Goal: Task Accomplishment & Management: Complete application form

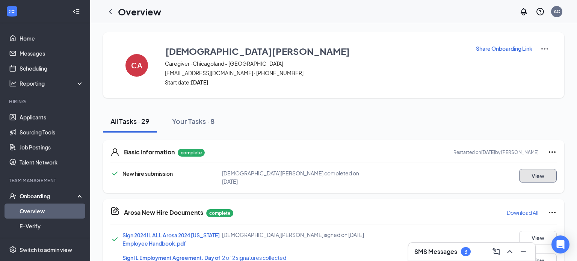
click at [527, 176] on button "View" at bounding box center [539, 176] width 38 height 14
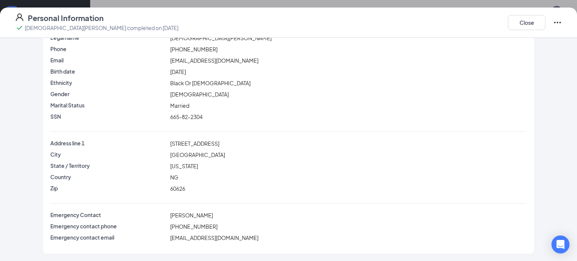
scroll to position [36, 0]
click at [534, 23] on button "Close" at bounding box center [527, 22] width 38 height 15
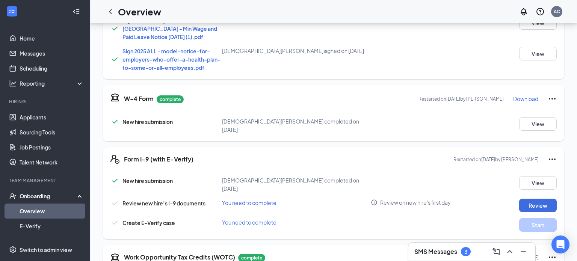
scroll to position [0, 0]
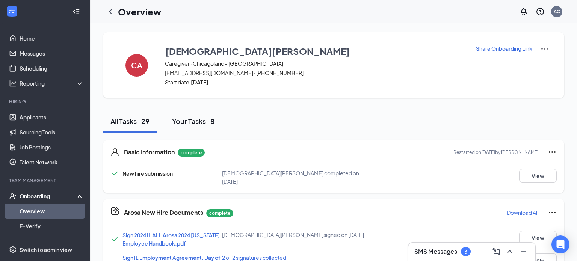
click at [183, 123] on div "Your Tasks · 8" at bounding box center [193, 121] width 42 height 9
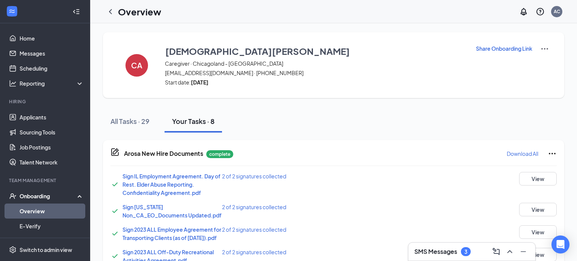
scroll to position [181, 0]
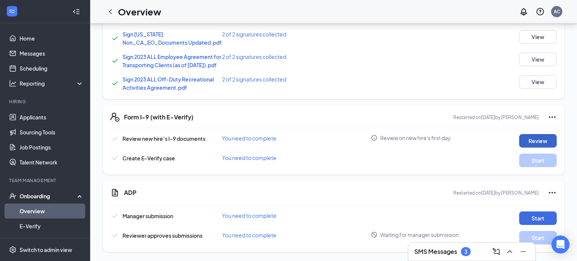
click at [527, 137] on button "Review" at bounding box center [539, 141] width 38 height 14
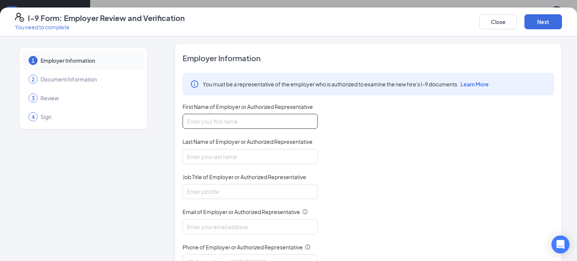
click at [204, 123] on input "First Name of Employer or Authorized Representative" at bounding box center [250, 121] width 135 height 15
type input "[PERSON_NAME]"
click at [225, 153] on input "Last Name of Employer or Authorized Representative" at bounding box center [250, 156] width 135 height 15
type input "[PERSON_NAME]"
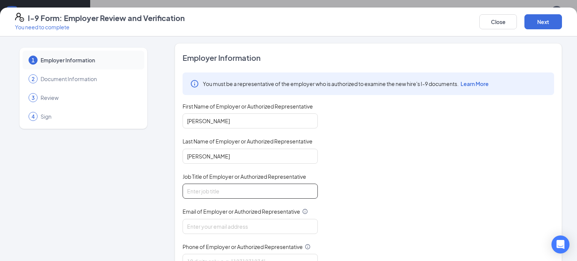
click at [220, 191] on input "Job Title of Employer or Authorized Representative" at bounding box center [250, 191] width 135 height 15
type input "Care Specialist"
click at [235, 225] on input "Email of Employer or Authorized Representative" at bounding box center [250, 226] width 135 height 15
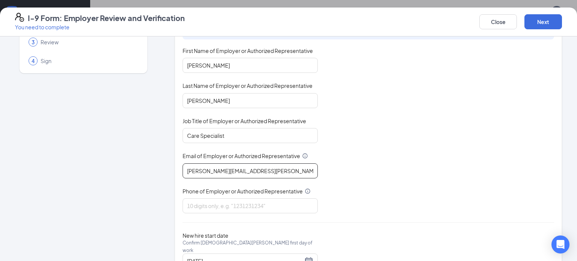
scroll to position [0, 0]
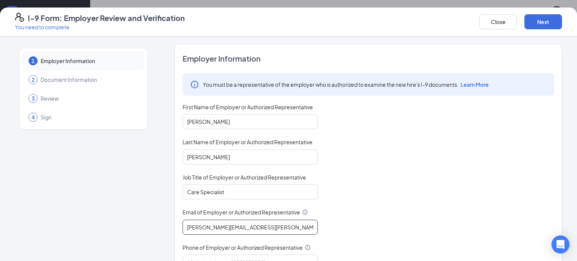
type input "[PERSON_NAME][EMAIL_ADDRESS][PERSON_NAME][DOMAIN_NAME]"
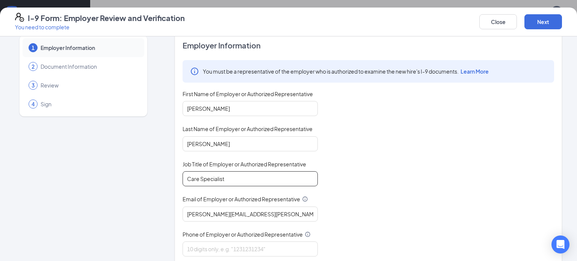
click at [279, 173] on input "Care Specialist" at bounding box center [250, 178] width 135 height 15
type input "Care Specialist"
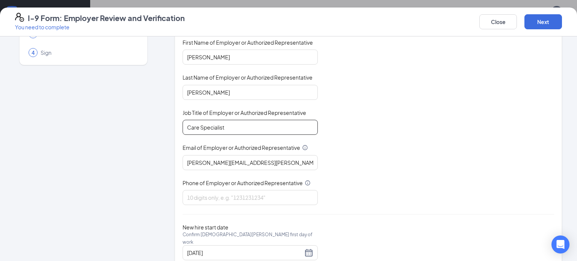
scroll to position [69, 0]
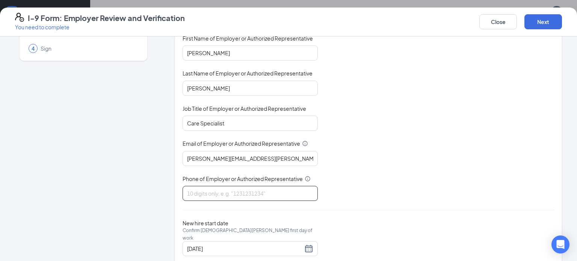
click at [232, 190] on input "Phone of Employer or Authorized Representative" at bounding box center [250, 193] width 135 height 15
type input "8474701703"
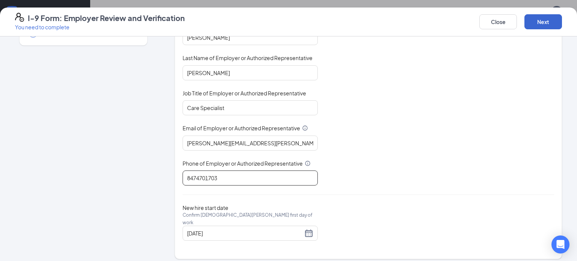
scroll to position [178, 0]
click at [539, 24] on button "Next" at bounding box center [544, 21] width 38 height 15
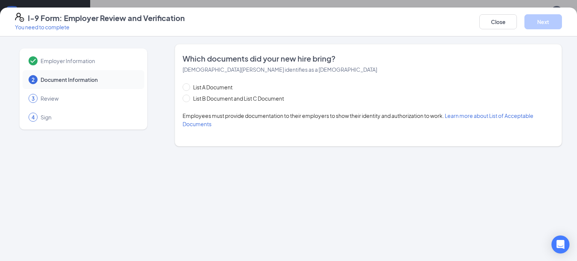
scroll to position [0, 0]
click at [187, 89] on span at bounding box center [187, 87] width 8 height 8
click at [187, 89] on input "List A Document" at bounding box center [185, 85] width 5 height 5
radio input "true"
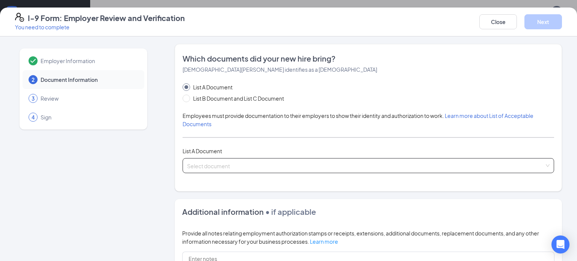
click at [226, 171] on span at bounding box center [366, 166] width 358 height 14
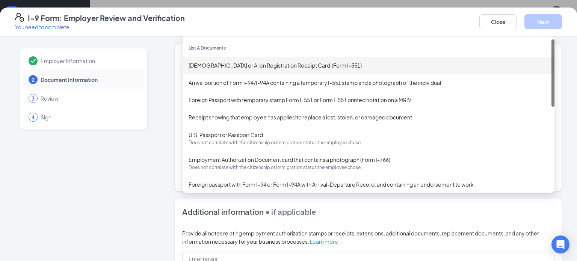
click at [318, 65] on div "[DEMOGRAPHIC_DATA] or Alien Registration Receipt Card (Form I-551)" at bounding box center [369, 65] width 360 height 8
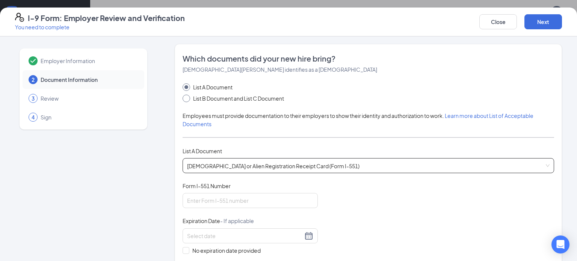
click at [187, 98] on input "List B Document and List C Document" at bounding box center [185, 97] width 5 height 5
radio input "true"
radio input "false"
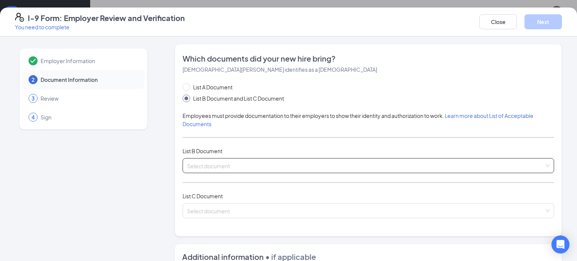
click at [208, 162] on input "search" at bounding box center [366, 164] width 358 height 11
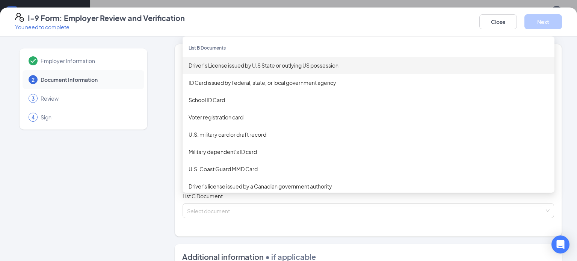
click at [229, 72] on div "Driver’s License issued by U.S State or outlying US possession" at bounding box center [369, 65] width 372 height 17
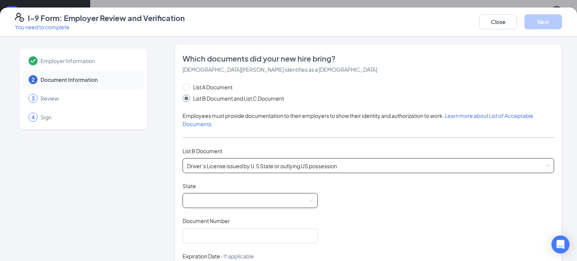
click at [234, 195] on span at bounding box center [250, 201] width 126 height 14
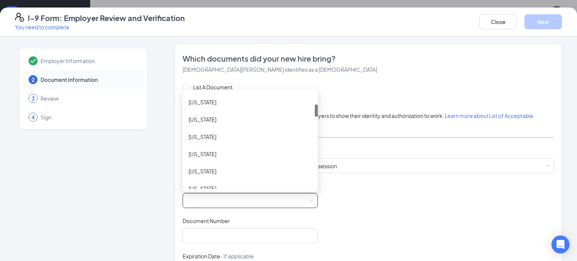
scroll to position [181, 0]
click at [356, 194] on div "Document Title Driver’s License issued by U.S State or outlying US possession S…" at bounding box center [369, 253] width 372 height 143
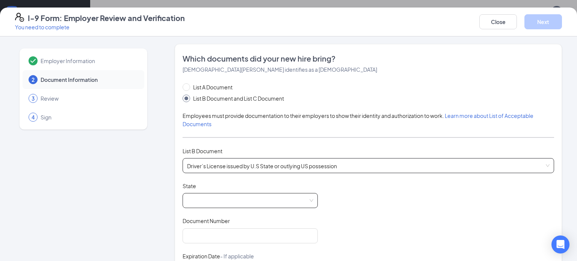
click at [277, 168] on span "Driver’s License issued by U.S State or outlying US possession" at bounding box center [368, 166] width 363 height 14
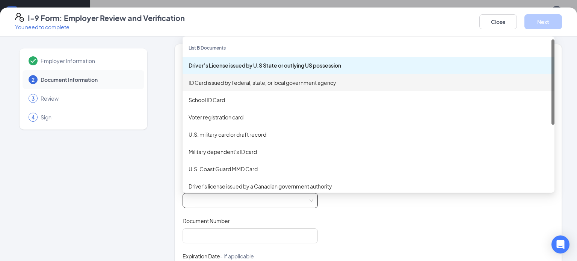
click at [202, 82] on div "ID Card issued by federal, state, or local government agency" at bounding box center [369, 83] width 360 height 8
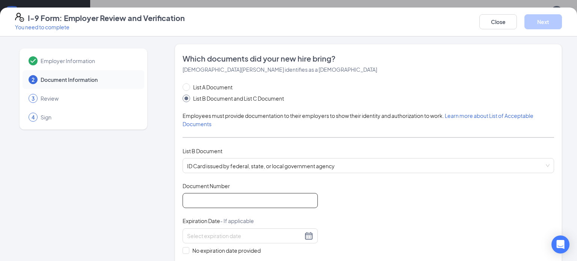
click at [221, 202] on input "Document Number" at bounding box center [250, 200] width 135 height 15
click at [221, 202] on input "Document Number" at bounding box center [250, 199] width 135 height 15
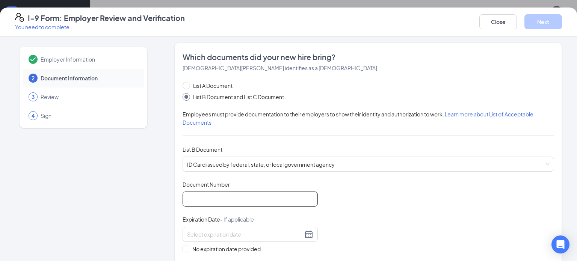
click at [208, 203] on input "Document Number" at bounding box center [250, 199] width 135 height 15
click at [209, 203] on input "Document Number" at bounding box center [250, 198] width 135 height 15
type input "25010660961A"
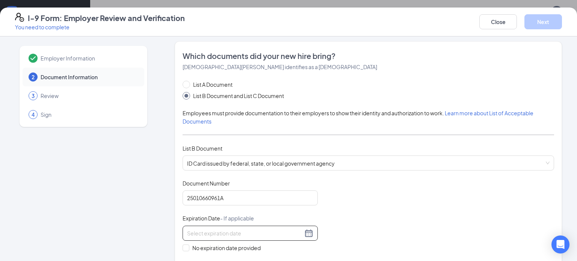
click at [223, 233] on input at bounding box center [245, 233] width 116 height 8
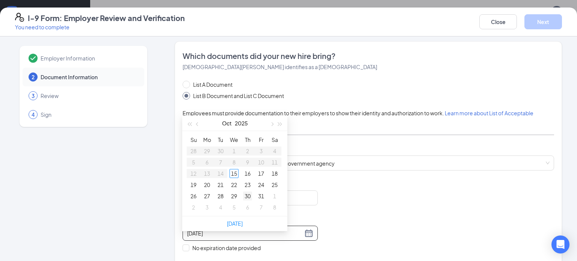
type input "[DATE]"
click at [272, 123] on span "button" at bounding box center [272, 125] width 4 height 4
type input "[DATE]"
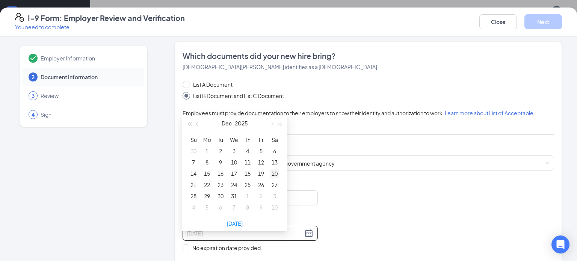
click at [278, 169] on div "20" at bounding box center [274, 173] width 9 height 9
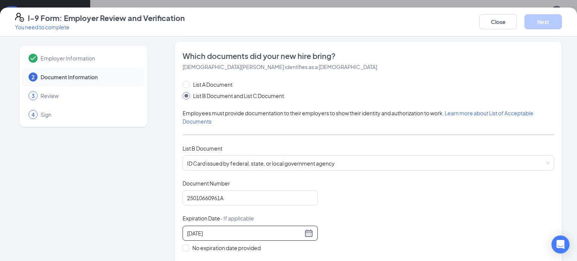
click at [350, 194] on div "Document Title ID Card issued by federal, state, or local government agency Doc…" at bounding box center [369, 234] width 372 height 108
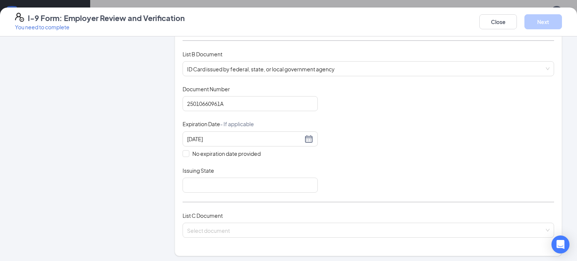
scroll to position [97, 0]
click at [234, 189] on input "Issuing State" at bounding box center [250, 184] width 135 height 15
type input "[US_STATE]"
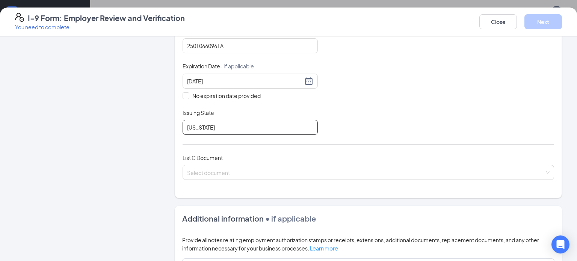
scroll to position [164, 0]
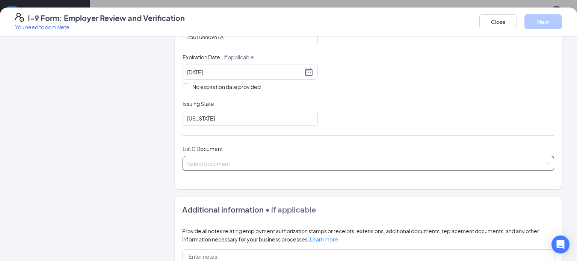
click at [200, 159] on input "search" at bounding box center [366, 161] width 358 height 11
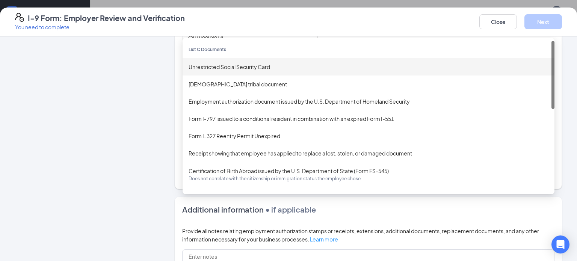
click at [200, 63] on div "Unrestricted Social Security Card" at bounding box center [369, 67] width 360 height 8
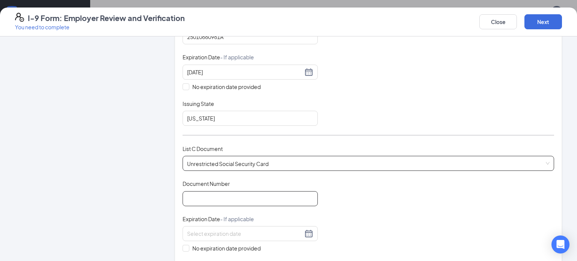
click at [217, 197] on input "Document Number" at bounding box center [250, 198] width 135 height 15
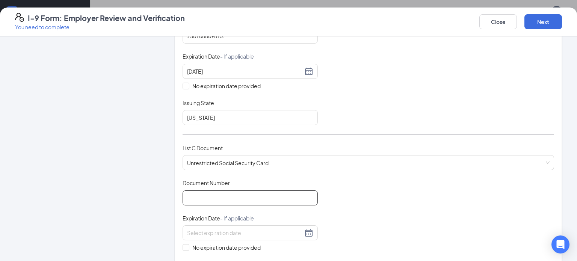
scroll to position [165, 0]
click at [211, 195] on input "Document Number" at bounding box center [250, 197] width 135 height 15
type input "665822304"
click at [187, 245] on input "No expiration date provided" at bounding box center [185, 246] width 5 height 5
checkbox input "true"
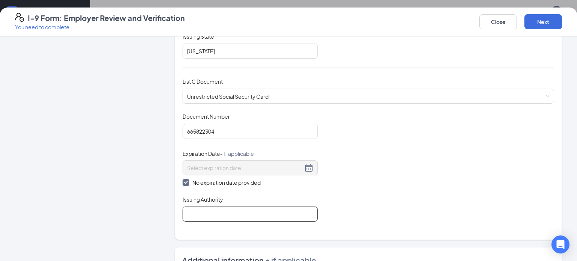
click at [305, 213] on input "Issuing Authority" at bounding box center [250, 214] width 135 height 15
type input "Social Security Administration"
click at [392, 194] on div "Document Title Unrestricted Social Security Card Document Number 665822304 Expi…" at bounding box center [369, 166] width 372 height 109
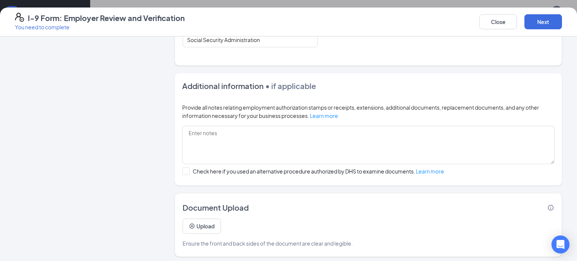
scroll to position [406, 0]
click at [207, 221] on button "Upload" at bounding box center [202, 225] width 38 height 15
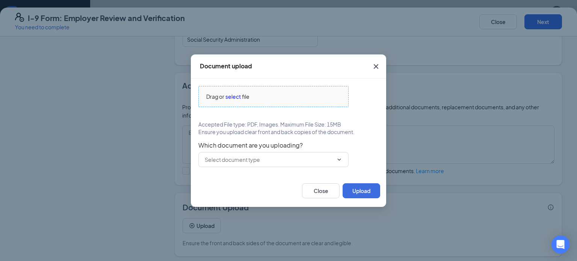
click at [225, 98] on div "Drag or select file" at bounding box center [274, 96] width 150 height 8
click at [374, 68] on icon "Cross" at bounding box center [376, 66] width 5 height 5
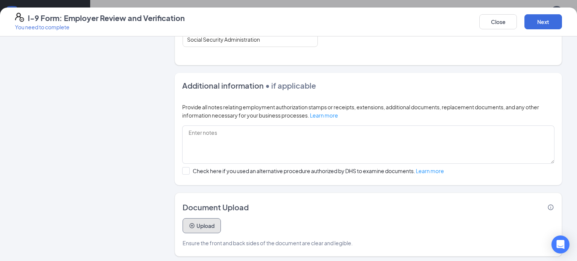
click at [209, 226] on button "Upload" at bounding box center [202, 225] width 38 height 15
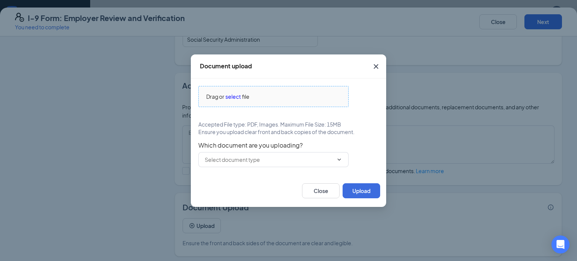
click at [246, 99] on span "file" at bounding box center [246, 96] width 8 height 8
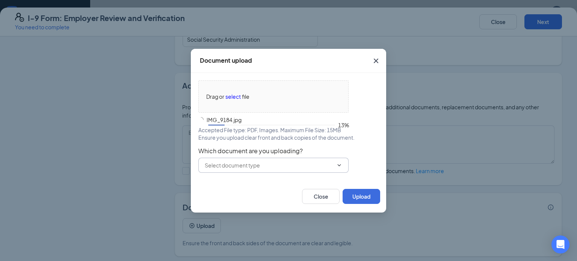
click at [247, 169] on input "text" at bounding box center [269, 165] width 129 height 8
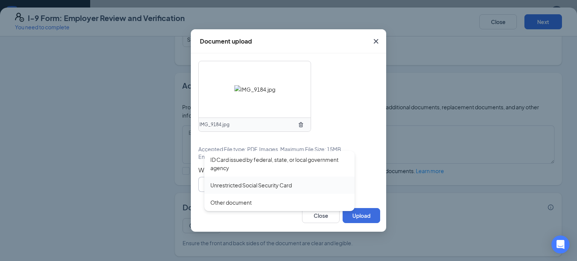
click at [253, 185] on div "Unrestricted Social Security Card" at bounding box center [252, 185] width 82 height 8
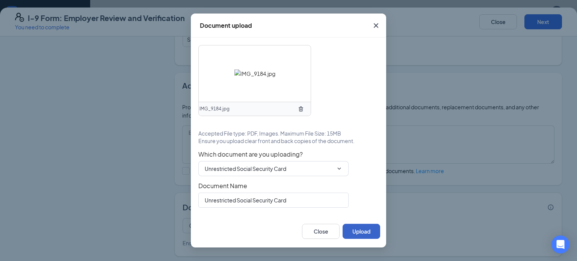
click at [361, 232] on button "Upload" at bounding box center [362, 231] width 38 height 15
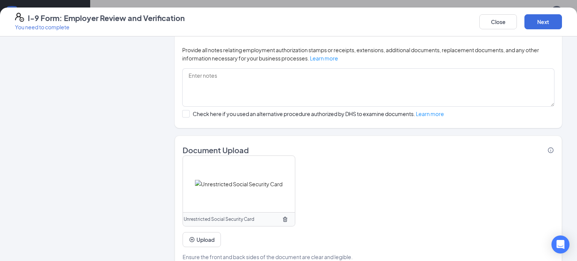
scroll to position [466, 0]
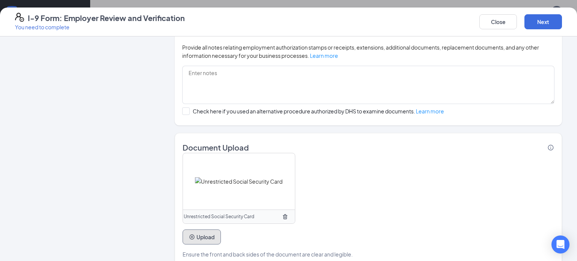
click at [202, 239] on button "Upload" at bounding box center [202, 237] width 38 height 15
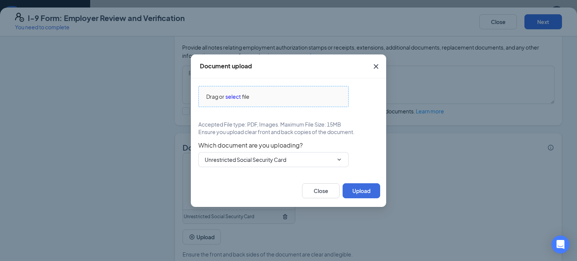
click at [232, 97] on span "select" at bounding box center [233, 96] width 15 height 8
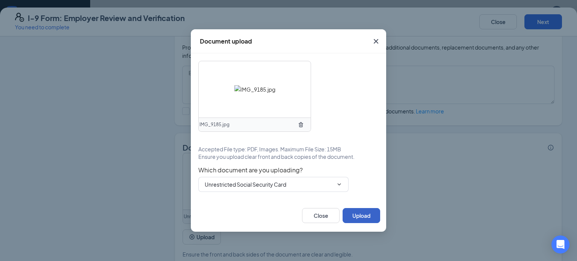
click at [372, 216] on button "Upload" at bounding box center [362, 215] width 38 height 15
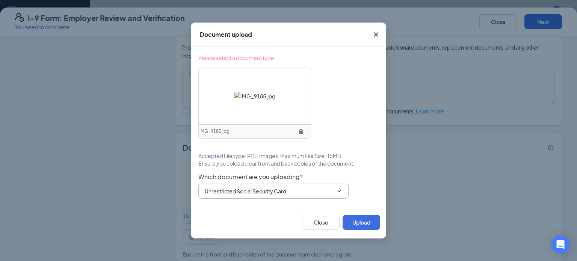
click at [279, 196] on span "Unrestricted Social Security Card ID Card issued by federal, state, or local go…" at bounding box center [273, 191] width 150 height 15
click at [314, 197] on span "Unrestricted Social Security Card ID Card issued by federal, state, or local go…" at bounding box center [273, 191] width 150 height 15
click at [350, 192] on div "Which document are you uploading? Unrestricted Social Security Card ID Card iss…" at bounding box center [288, 186] width 180 height 26
click at [340, 195] on span "Unrestricted Social Security Card ID Card issued by federal, state, or local go…" at bounding box center [273, 191] width 150 height 15
click at [339, 184] on span "Unrestricted Social Security Card ID Card issued by federal, state, or local go…" at bounding box center [273, 191] width 150 height 15
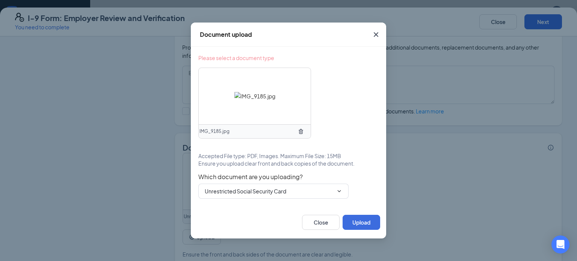
click at [330, 104] on div "Please select a document type IMG_9185.jpg Accepted File type: PDF, Images. Max…" at bounding box center [288, 126] width 180 height 145
click at [254, 60] on span "Please select a document type" at bounding box center [236, 58] width 76 height 8
click at [305, 186] on span "Unrestricted Social Security Card ID Card issued by federal, state, or local go…" at bounding box center [273, 191] width 150 height 15
click at [305, 189] on input "Unrestricted Social Security Card" at bounding box center [269, 191] width 129 height 8
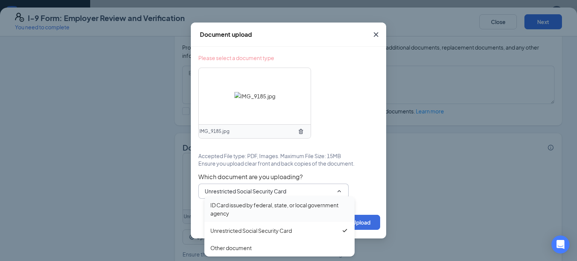
click at [252, 216] on div "ID Card issued by federal, state, or local government agency" at bounding box center [280, 209] width 138 height 17
type input "ID Card issued by federal, state, or local government agency"
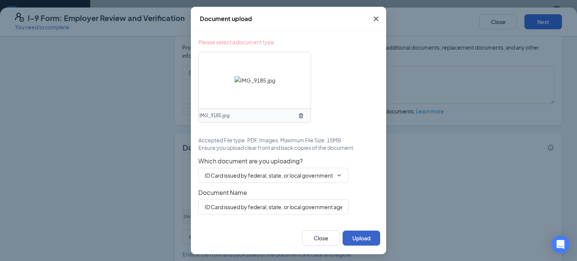
click at [359, 238] on button "Upload" at bounding box center [362, 238] width 38 height 15
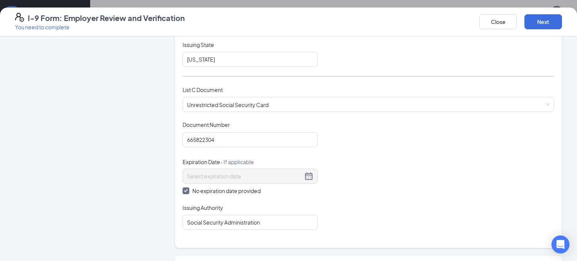
scroll to position [224, 0]
click at [536, 25] on button "Next" at bounding box center [544, 21] width 38 height 15
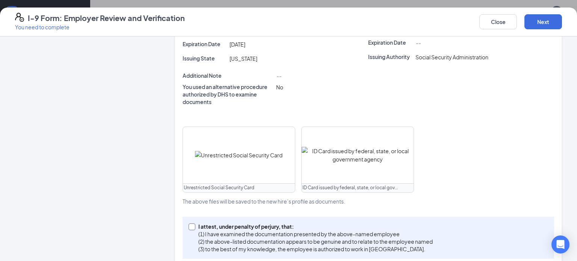
click at [191, 229] on label "I attest, under penalty of [PERSON_NAME], that: (1) I have examined the documen…" at bounding box center [312, 238] width 247 height 30
click at [191, 229] on input "I attest, under penalty of [PERSON_NAME], that: (1) I have examined the documen…" at bounding box center [191, 226] width 5 height 5
checkbox input "true"
click at [541, 21] on button "Next" at bounding box center [544, 21] width 38 height 15
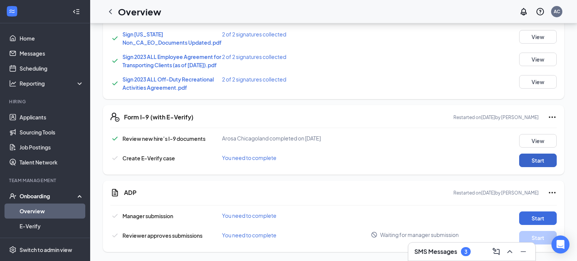
click at [538, 164] on button "Start" at bounding box center [539, 161] width 38 height 14
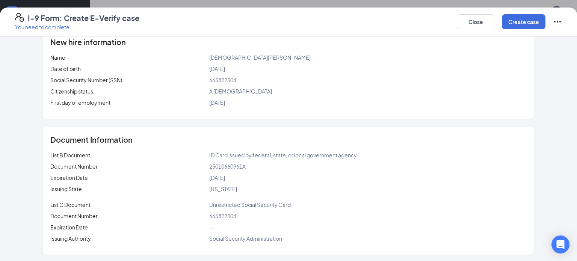
scroll to position [98, 0]
click at [515, 20] on button "Create case" at bounding box center [524, 21] width 44 height 15
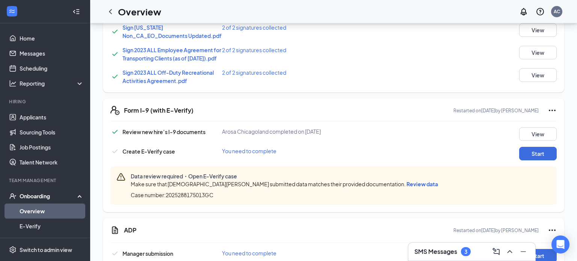
scroll to position [179, 0]
click at [407, 188] on span "Review data" at bounding box center [423, 184] width 32 height 7
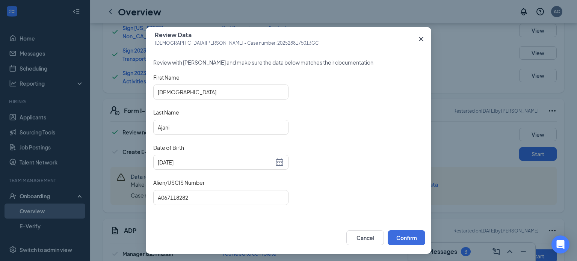
scroll to position [11, 0]
click at [220, 196] on input "A067118282" at bounding box center [220, 197] width 135 height 15
drag, startPoint x: 219, startPoint y: 196, endPoint x: 153, endPoint y: 200, distance: 65.9
click at [153, 200] on div "Review with [DEMOGRAPHIC_DATA][PERSON_NAME] and make sure the data below matche…" at bounding box center [289, 136] width 286 height 171
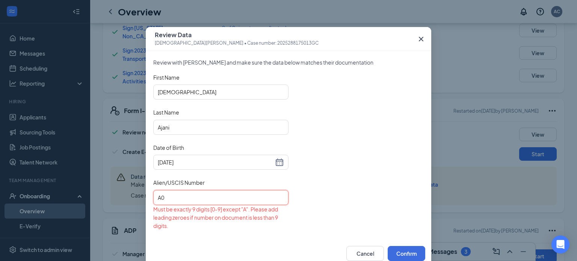
type input "A"
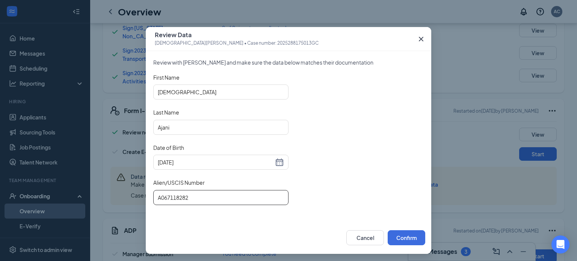
click at [160, 195] on input "A067118282" at bounding box center [220, 197] width 135 height 15
type input "A067118282"
click at [417, 235] on button "Confirm" at bounding box center [407, 237] width 38 height 15
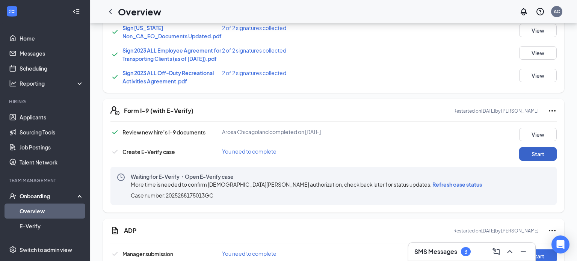
click at [531, 161] on button "Start" at bounding box center [539, 154] width 38 height 14
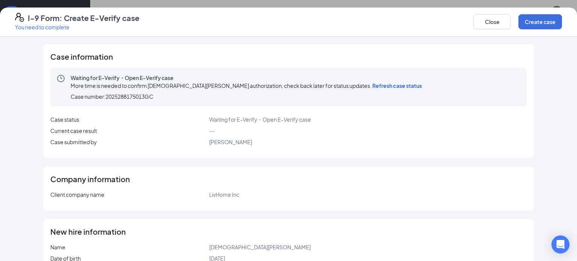
scroll to position [1, 0]
click at [342, 88] on div "More time is needed to confirm [DEMOGRAPHIC_DATA][PERSON_NAME] authorization, c…" at bounding box center [248, 85] width 355 height 8
click at [373, 85] on span "Refresh case status" at bounding box center [398, 85] width 50 height 7
click at [541, 23] on button "Create case" at bounding box center [541, 21] width 44 height 15
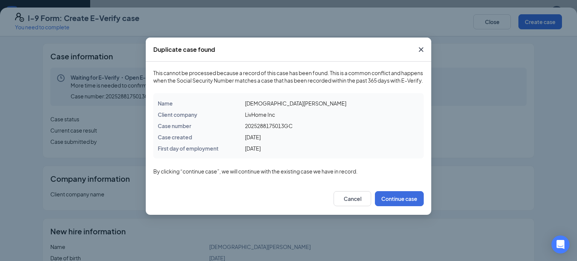
click at [420, 52] on icon "Cross" at bounding box center [421, 49] width 9 height 9
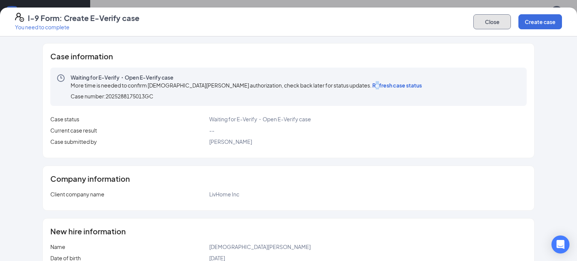
click at [487, 19] on button "Close" at bounding box center [493, 21] width 38 height 15
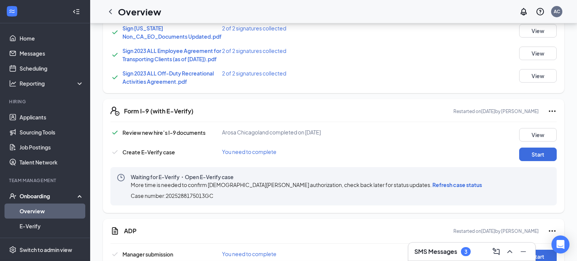
scroll to position [179, 0]
click at [539, 161] on button "Start" at bounding box center [539, 155] width 38 height 14
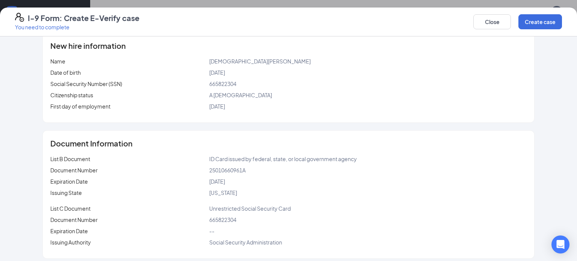
scroll to position [191, 0]
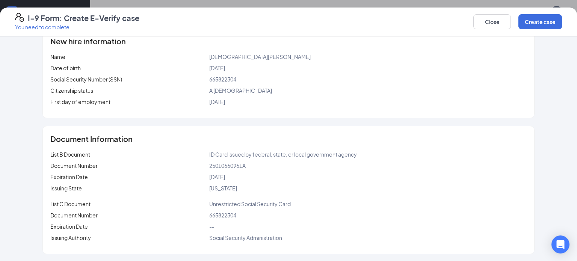
click at [180, 145] on div "Document Information List B Document ID Card issued by federal, state, or local…" at bounding box center [289, 190] width 492 height 128
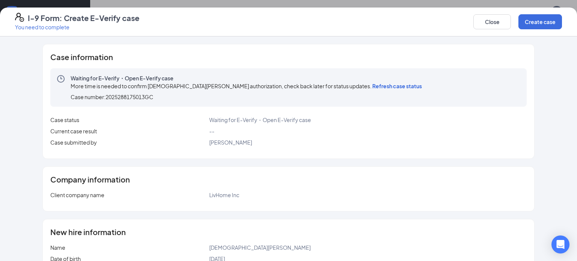
click at [492, 13] on div "Close Create case" at bounding box center [518, 22] width 89 height 18
click at [492, 20] on button "Close" at bounding box center [493, 21] width 38 height 15
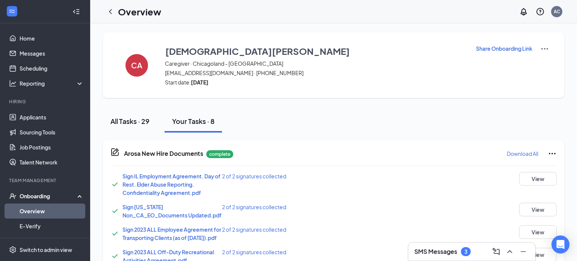
click at [136, 120] on div "All Tasks · 29" at bounding box center [130, 121] width 39 height 9
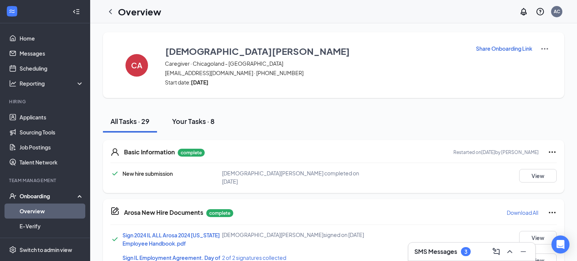
click at [172, 123] on button "Your Tasks · 8" at bounding box center [194, 121] width 58 height 23
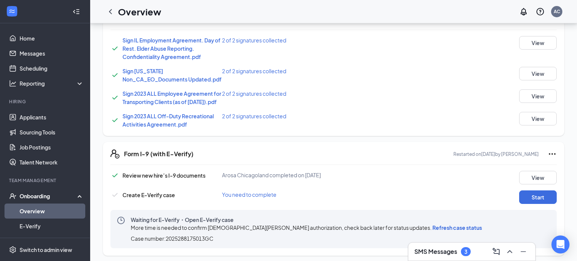
scroll to position [226, 0]
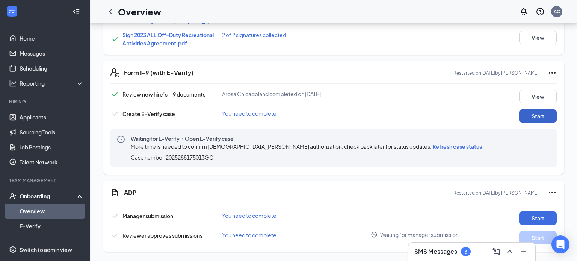
click at [533, 118] on button "Start" at bounding box center [539, 116] width 38 height 14
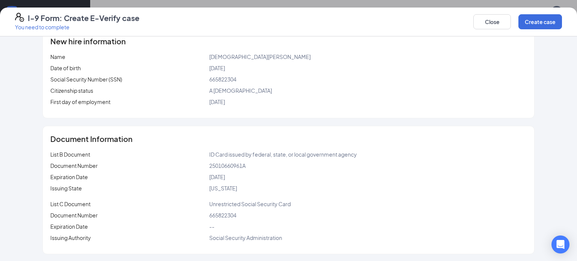
scroll to position [0, 0]
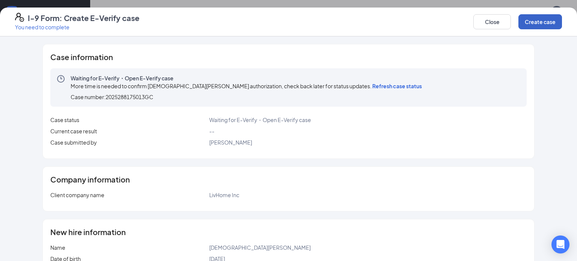
click at [538, 18] on button "Create case" at bounding box center [541, 21] width 44 height 15
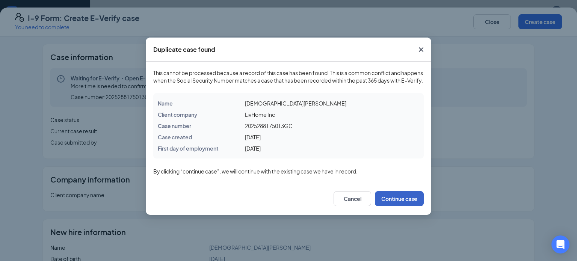
click at [409, 206] on button "Continue case" at bounding box center [399, 198] width 49 height 15
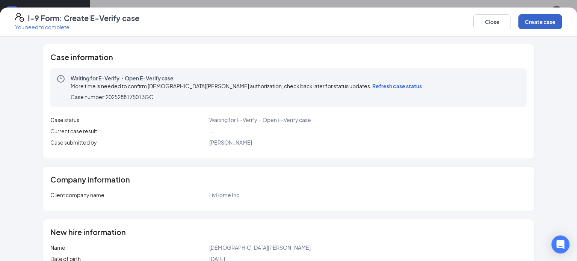
scroll to position [226, 0]
click at [486, 24] on button "Close" at bounding box center [493, 21] width 38 height 15
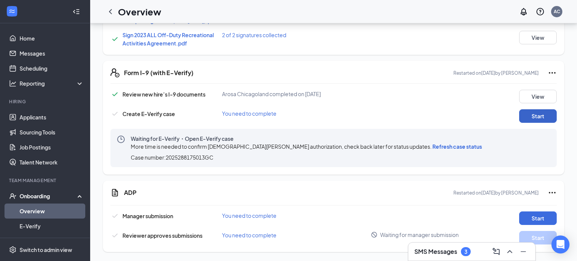
scroll to position [221, 0]
click at [433, 150] on span "Refresh case status" at bounding box center [458, 146] width 50 height 7
click at [543, 100] on button "View" at bounding box center [539, 97] width 38 height 14
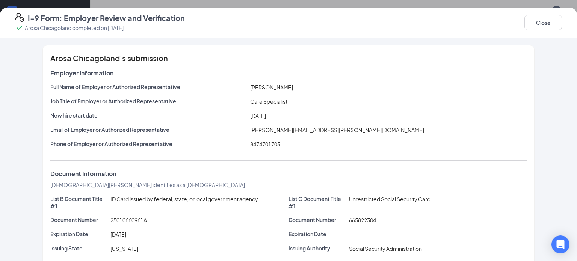
scroll to position [1, 0]
click at [532, 26] on button "Close" at bounding box center [544, 22] width 38 height 15
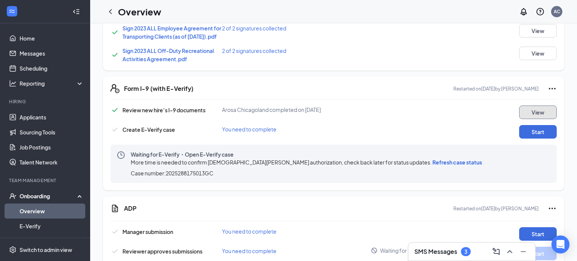
scroll to position [226, 0]
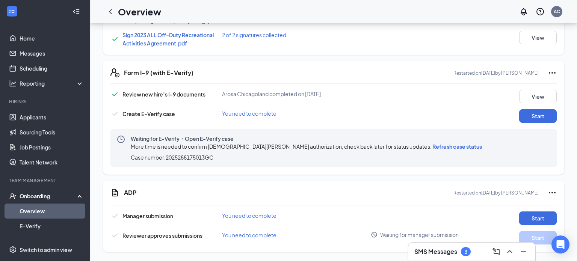
click at [433, 146] on span "Refresh case status" at bounding box center [458, 146] width 50 height 7
click at [38, 121] on link "Applicants" at bounding box center [52, 117] width 64 height 15
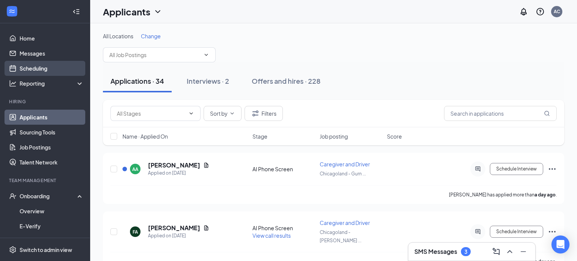
click at [48, 62] on link "Scheduling" at bounding box center [52, 68] width 64 height 15
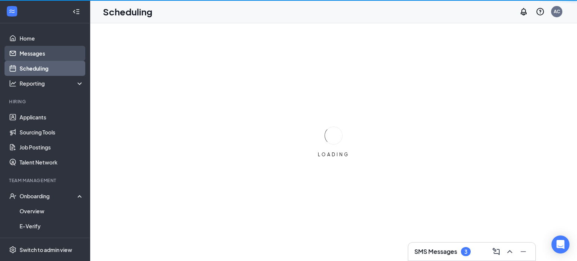
click at [49, 55] on link "Messages" at bounding box center [52, 53] width 64 height 15
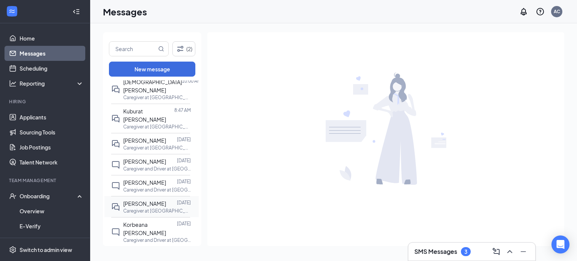
scroll to position [45, 0]
click at [157, 198] on span "[PERSON_NAME]" at bounding box center [144, 201] width 43 height 7
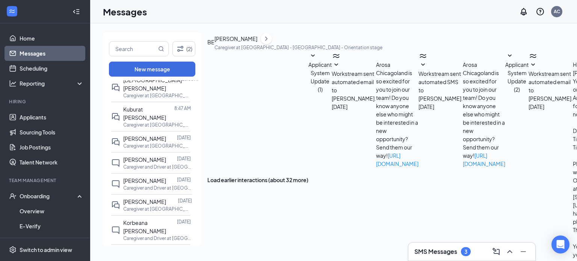
scroll to position [164, 0]
click at [270, 39] on icon "ChevronRight" at bounding box center [267, 38] width 8 height 9
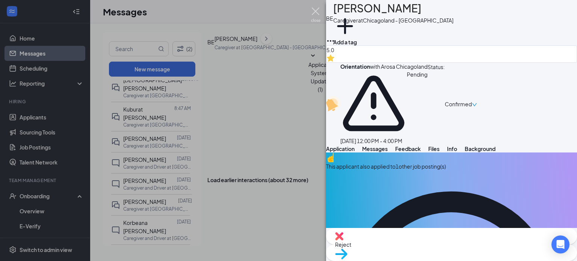
click at [315, 14] on img at bounding box center [315, 15] width 9 height 15
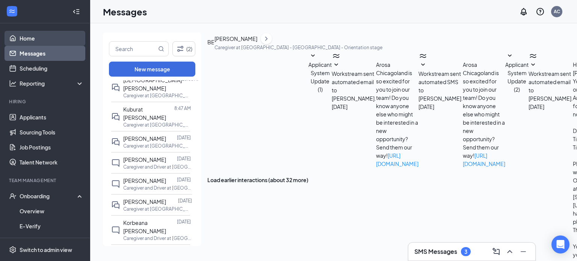
click at [29, 38] on link "Home" at bounding box center [52, 38] width 64 height 15
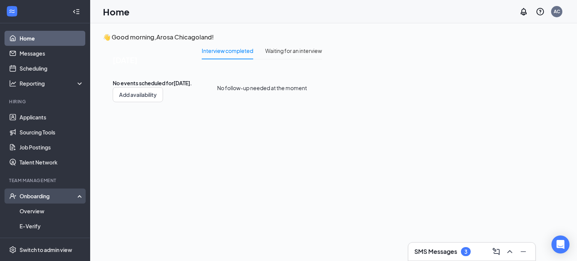
click at [54, 193] on div "Onboarding" at bounding box center [49, 196] width 58 height 8
click at [48, 201] on div "Onboarding" at bounding box center [45, 196] width 90 height 15
click at [46, 211] on link "Overview" at bounding box center [52, 211] width 64 height 15
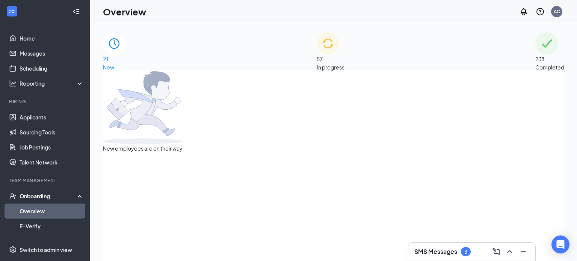
click at [338, 56] on span "57" at bounding box center [331, 59] width 28 height 8
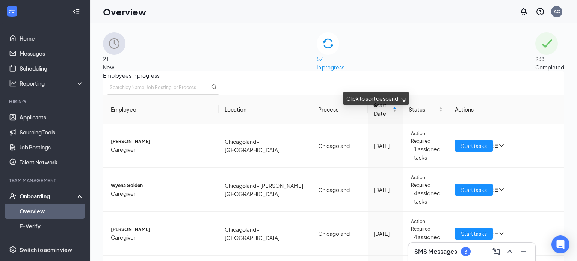
click at [374, 118] on span "Start Date" at bounding box center [382, 109] width 17 height 17
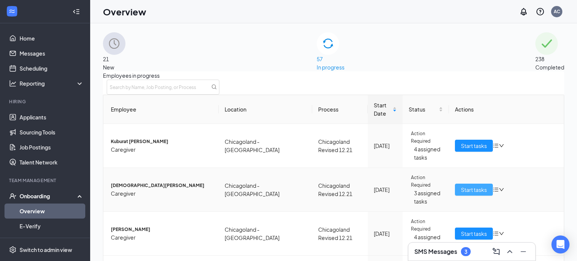
click at [471, 194] on span "Start tasks" at bounding box center [474, 190] width 26 height 8
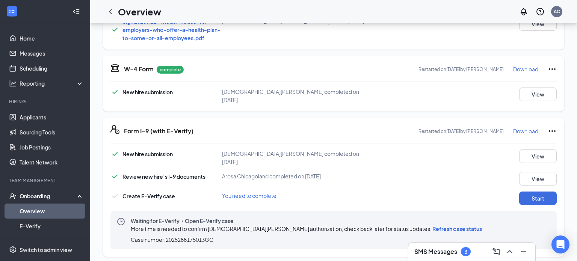
scroll to position [686, 0]
click at [526, 191] on button "Start" at bounding box center [539, 198] width 38 height 14
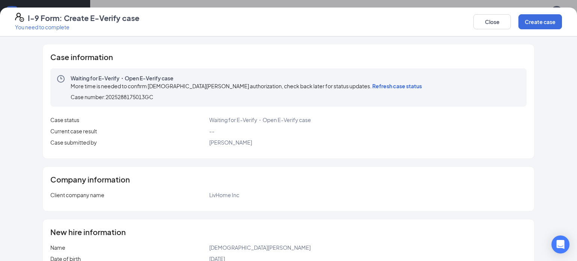
click at [526, 188] on div "Company information Client company name LivHome Inc" at bounding box center [289, 189] width 492 height 44
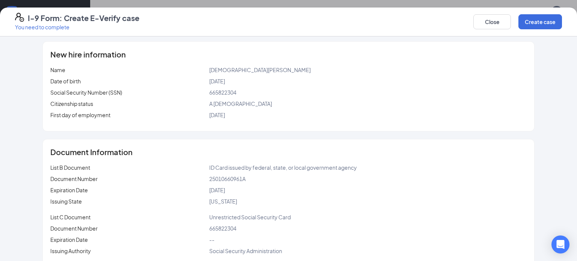
scroll to position [191, 0]
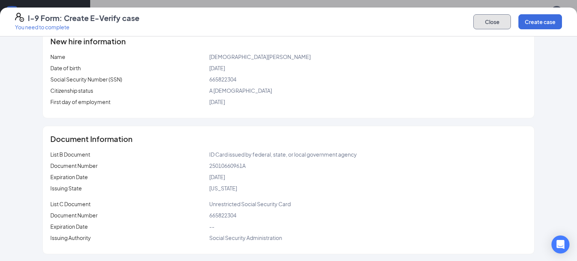
click at [477, 22] on button "Close" at bounding box center [493, 21] width 38 height 15
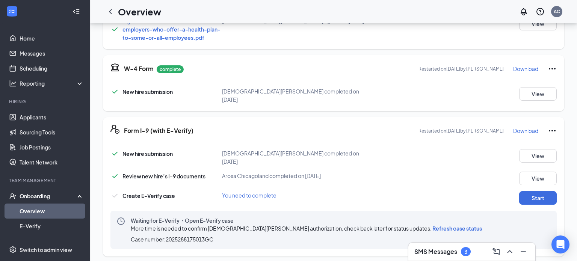
click at [433, 225] on span "Refresh case status" at bounding box center [458, 228] width 50 height 7
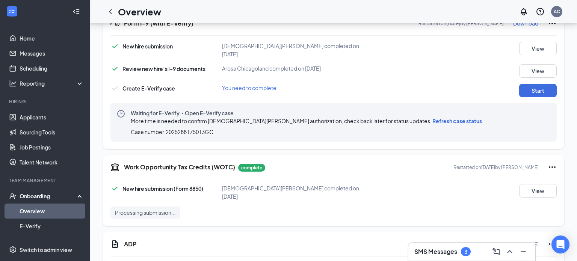
scroll to position [853, 0]
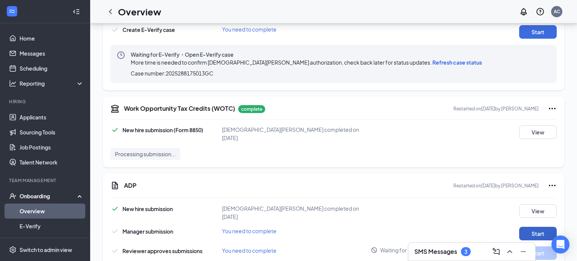
click at [532, 227] on button "Start" at bounding box center [539, 234] width 38 height 14
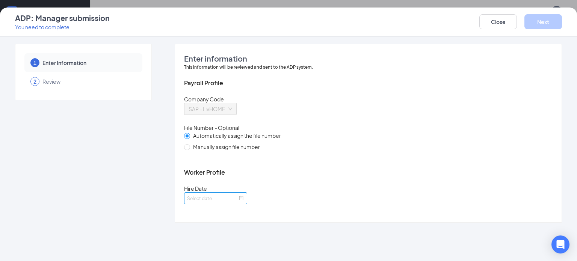
click at [242, 205] on div at bounding box center [215, 198] width 63 height 12
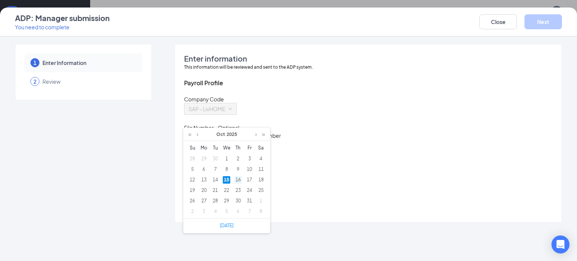
click at [239, 180] on div "16" at bounding box center [239, 180] width 8 height 8
type input "[DATE]"
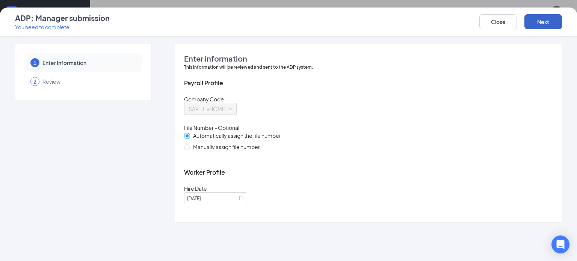
click at [541, 21] on button "Next" at bounding box center [544, 21] width 38 height 15
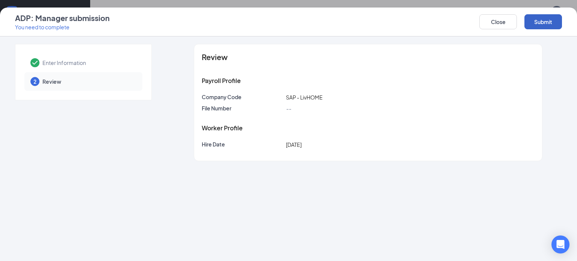
click at [548, 23] on button "Submit" at bounding box center [544, 21] width 38 height 15
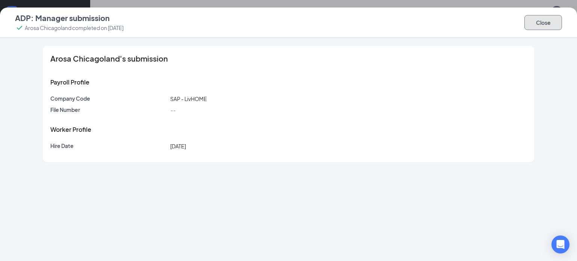
click at [532, 24] on button "Close" at bounding box center [544, 22] width 38 height 15
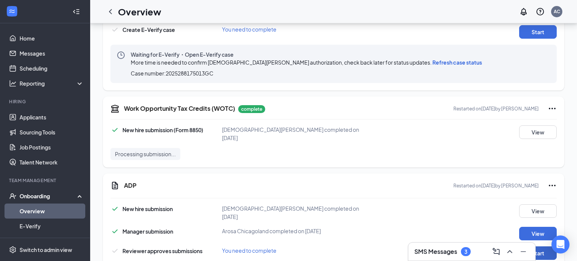
click at [530, 247] on button "Start" at bounding box center [539, 254] width 38 height 14
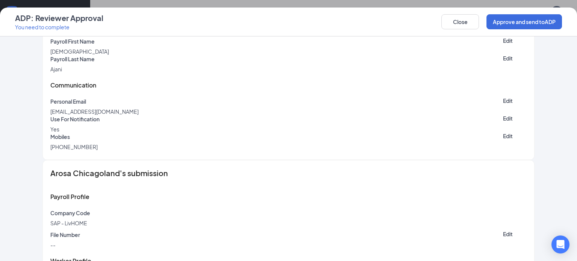
scroll to position [426, 0]
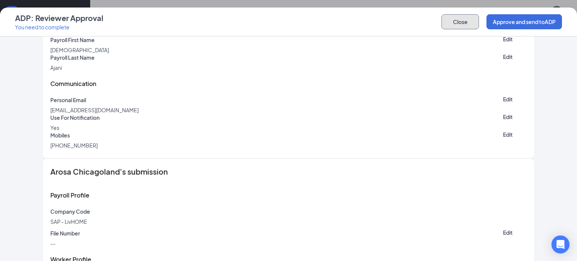
click at [460, 26] on button "Close" at bounding box center [461, 21] width 38 height 15
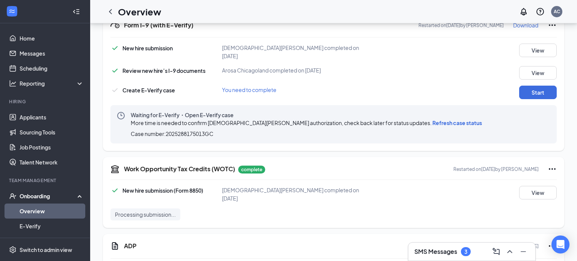
scroll to position [791, 0]
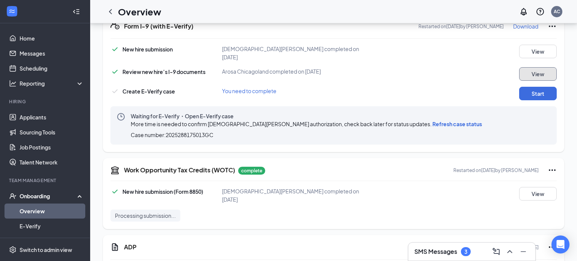
click at [526, 67] on button "View" at bounding box center [539, 74] width 38 height 14
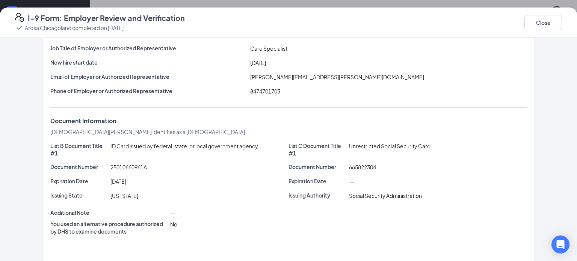
scroll to position [69, 0]
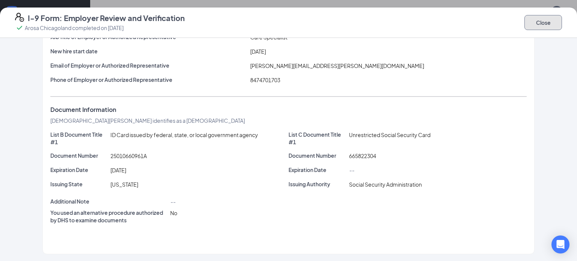
click at [533, 22] on button "Close" at bounding box center [544, 22] width 38 height 15
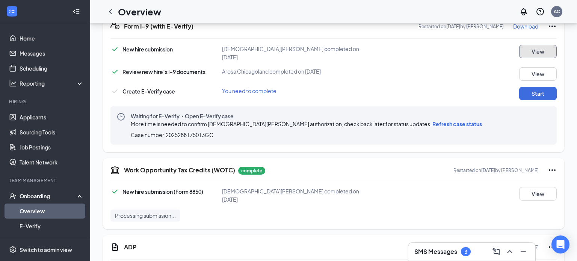
click at [532, 47] on button "View" at bounding box center [539, 52] width 38 height 14
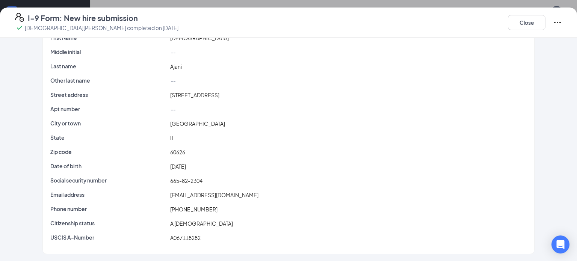
scroll to position [36, 0]
click at [511, 24] on button "Close" at bounding box center [527, 22] width 38 height 15
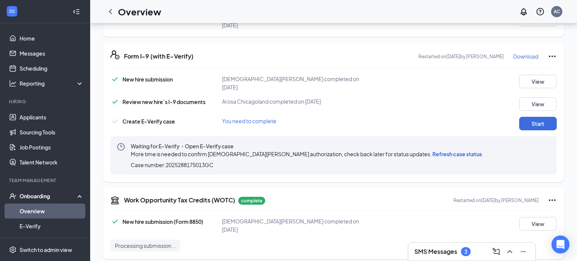
scroll to position [753, 0]
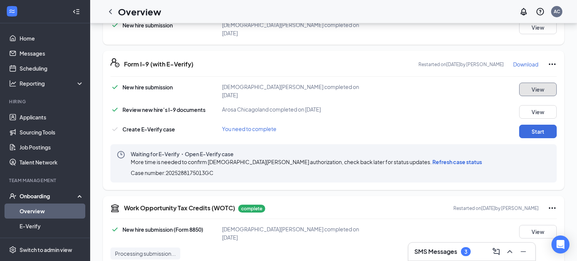
click at [535, 83] on button "View" at bounding box center [539, 90] width 38 height 14
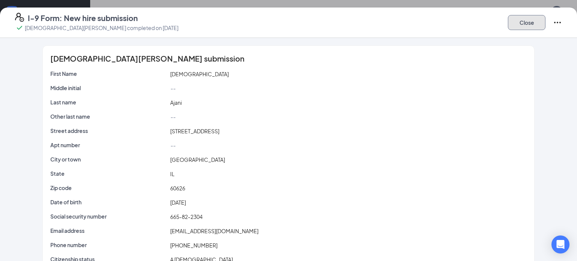
click at [516, 20] on button "Close" at bounding box center [527, 22] width 38 height 15
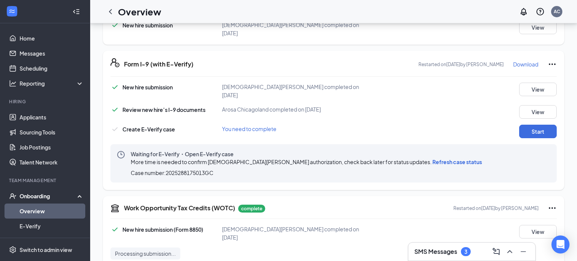
click at [556, 64] on icon "Ellipses" at bounding box center [552, 65] width 7 height 2
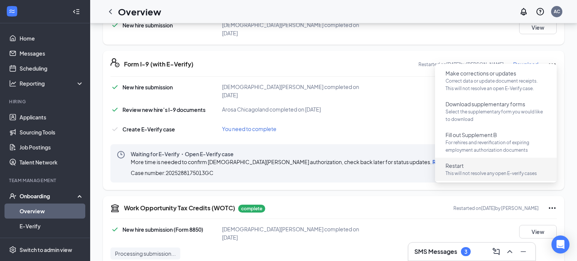
click at [463, 174] on p "This will not resolve any open E-verify cases" at bounding box center [496, 174] width 101 height 8
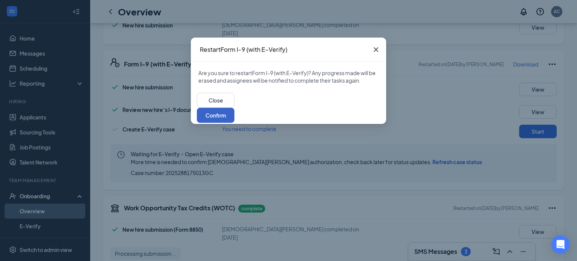
click at [235, 110] on button "Confirm" at bounding box center [216, 115] width 38 height 15
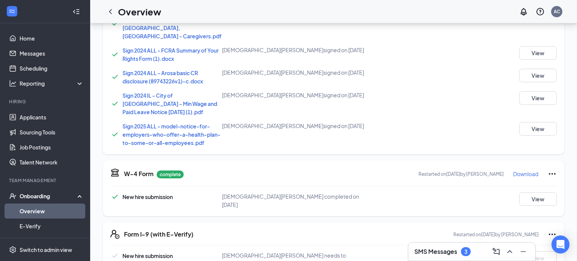
scroll to position [594, 0]
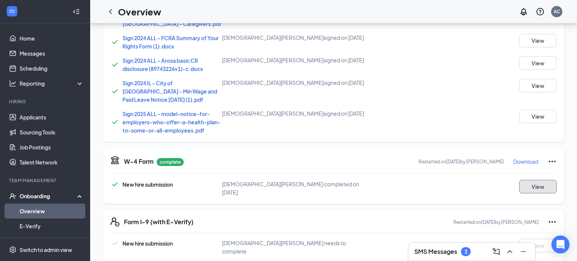
click at [540, 180] on button "View" at bounding box center [539, 187] width 38 height 14
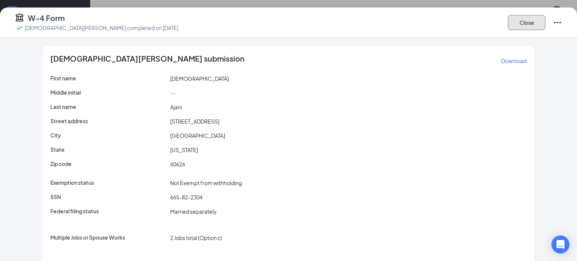
click at [530, 21] on button "Close" at bounding box center [527, 22] width 38 height 15
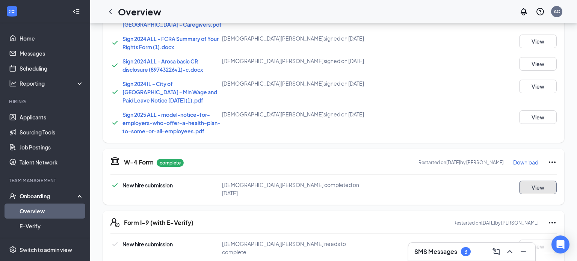
scroll to position [592, 0]
click at [549, 162] on icon "Ellipses" at bounding box center [552, 163] width 7 height 2
click at [543, 176] on span "Restart" at bounding box center [538, 175] width 18 height 8
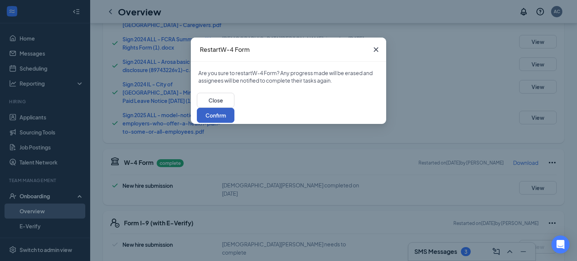
click at [235, 110] on button "Confirm" at bounding box center [216, 115] width 38 height 15
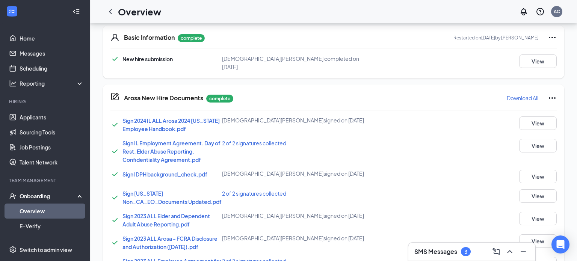
scroll to position [0, 0]
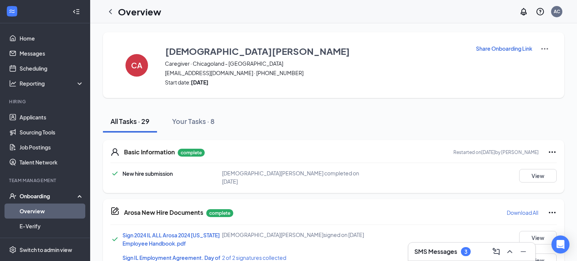
click at [554, 152] on icon "Ellipses" at bounding box center [552, 153] width 7 height 2
click at [284, 128] on div "All Tasks · 29 Your Tasks · 8" at bounding box center [334, 121] width 462 height 23
click at [532, 176] on button "View" at bounding box center [539, 176] width 38 height 14
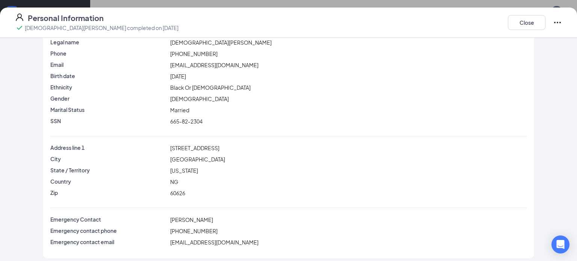
scroll to position [34, 0]
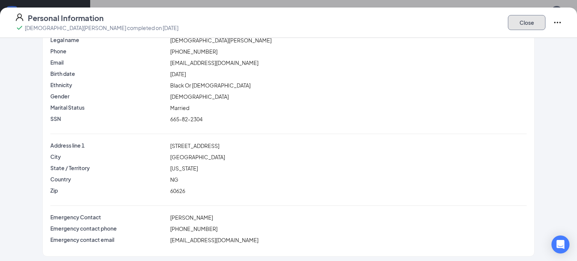
click at [536, 24] on button "Close" at bounding box center [527, 22] width 38 height 15
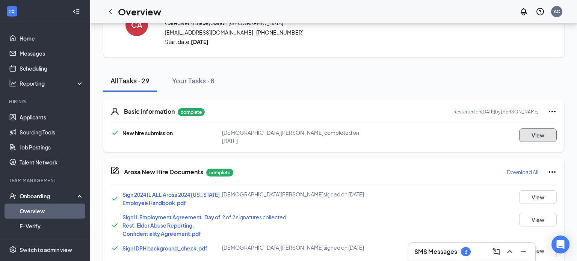
scroll to position [44, 0]
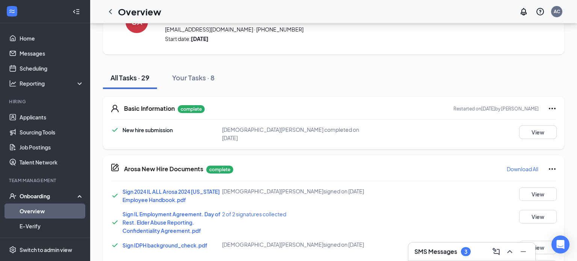
click at [551, 106] on icon "Ellipses" at bounding box center [552, 108] width 9 height 9
click at [550, 106] on icon "Ellipses" at bounding box center [552, 108] width 9 height 9
click at [547, 132] on button "View" at bounding box center [539, 133] width 38 height 14
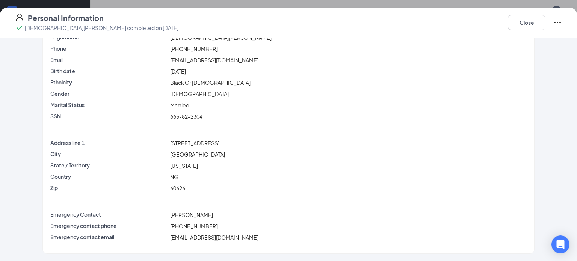
scroll to position [45, 0]
click at [522, 24] on button "Close" at bounding box center [527, 22] width 38 height 15
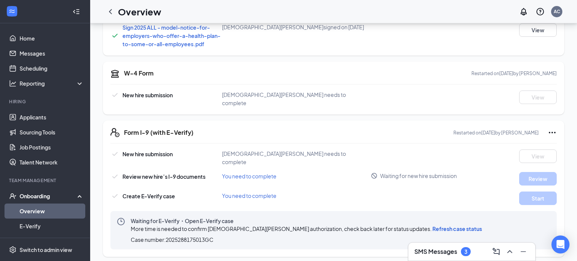
scroll to position [681, 0]
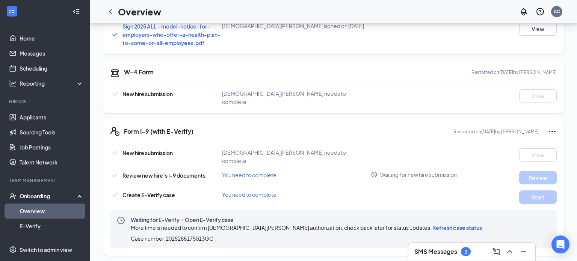
click at [551, 127] on icon "Ellipses" at bounding box center [552, 131] width 9 height 9
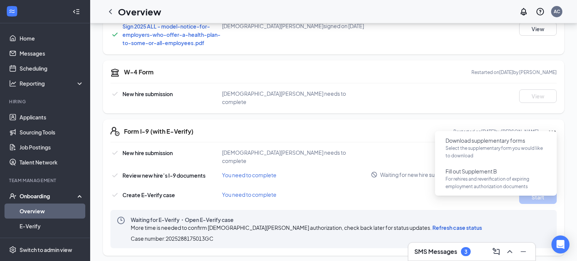
click at [331, 135] on div "Form I-9 (with E-Verify) Restarted on [DATE] by Arosa Chicagoland New hire subm…" at bounding box center [334, 188] width 462 height 136
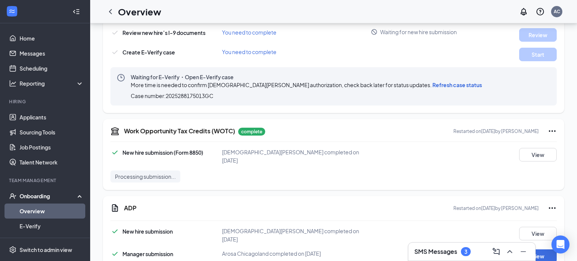
scroll to position [824, 0]
click at [529, 148] on button "View" at bounding box center [539, 155] width 38 height 14
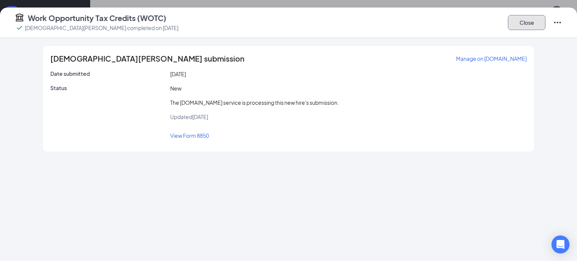
click at [527, 24] on button "Close" at bounding box center [527, 22] width 38 height 15
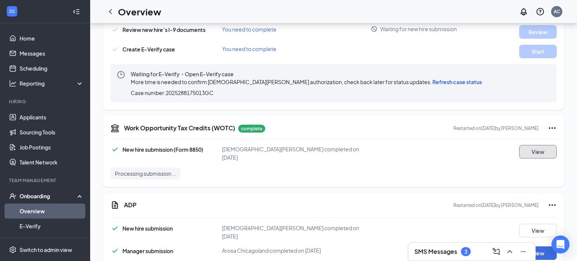
scroll to position [847, 0]
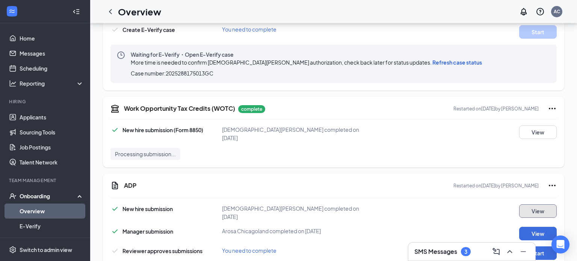
click at [540, 205] on button "View" at bounding box center [539, 212] width 38 height 14
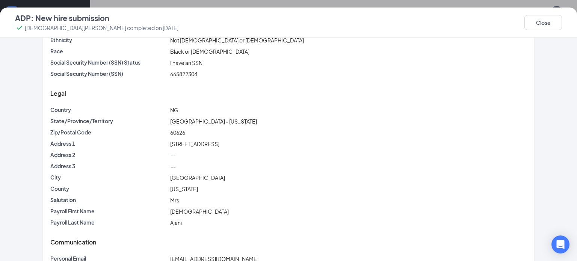
scroll to position [125, 0]
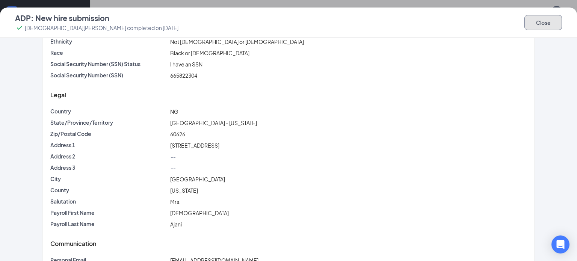
click at [532, 23] on button "Close" at bounding box center [544, 22] width 38 height 15
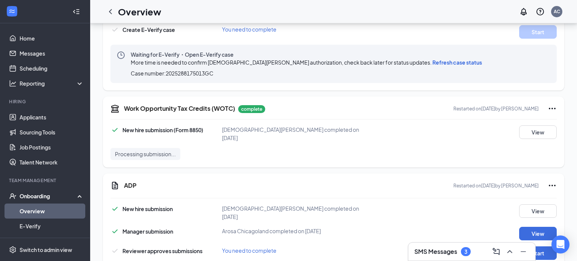
click at [552, 181] on icon "Ellipses" at bounding box center [552, 185] width 9 height 9
click at [536, 189] on span "Restart" at bounding box center [538, 189] width 18 height 8
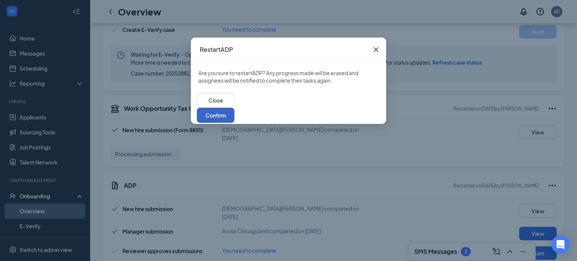
click at [235, 108] on button "Confirm" at bounding box center [216, 115] width 38 height 15
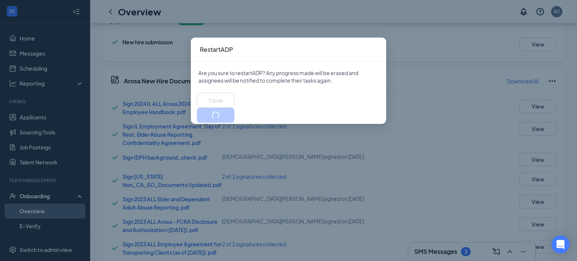
scroll to position [0, 0]
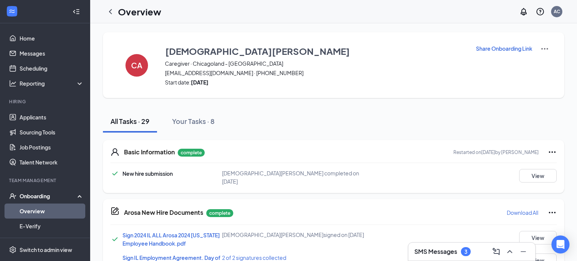
click at [551, 152] on icon "Ellipses" at bounding box center [552, 152] width 9 height 9
click at [399, 111] on div "All Tasks · 29 Your Tasks · 8" at bounding box center [334, 121] width 462 height 23
click at [550, 151] on icon "Ellipses" at bounding box center [552, 152] width 9 height 9
click at [538, 174] on li "Restart" at bounding box center [537, 167] width 39 height 16
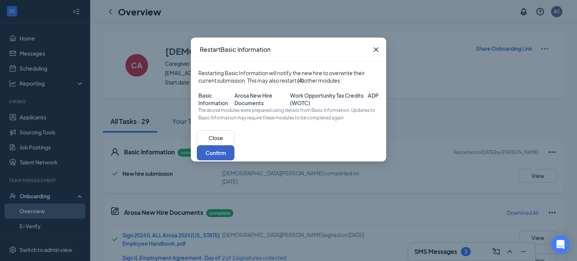
click at [235, 161] on button "Confirm" at bounding box center [216, 152] width 38 height 15
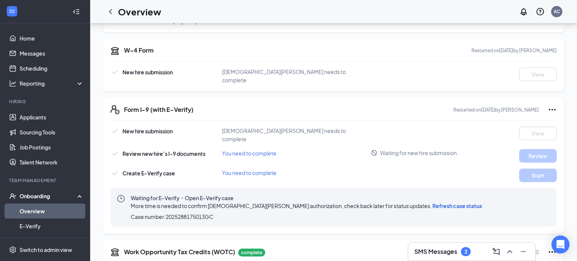
scroll to position [713, 0]
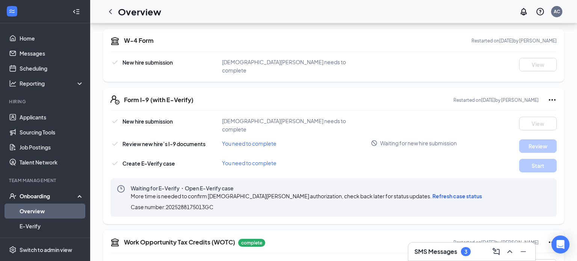
click at [550, 95] on icon "Ellipses" at bounding box center [552, 99] width 9 height 9
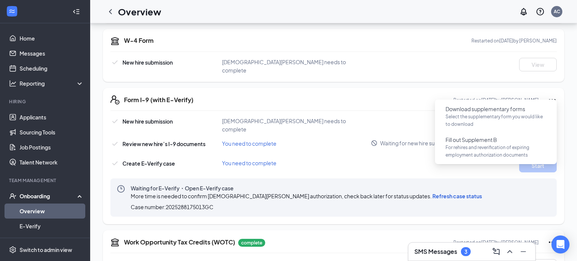
click at [550, 95] on icon "Ellipses" at bounding box center [552, 99] width 9 height 9
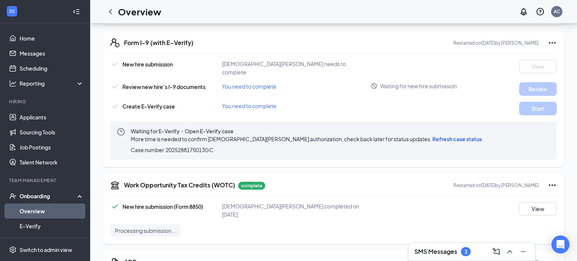
scroll to position [847, 0]
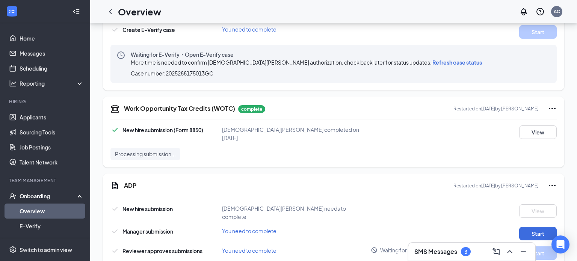
click at [553, 104] on icon "Ellipses" at bounding box center [552, 108] width 9 height 9
click at [418, 113] on div "Work Opportunity Tax Credits (WOTC) complete Restarted on [DATE] by Arosa Chica…" at bounding box center [334, 132] width 462 height 71
click at [528, 126] on button "View" at bounding box center [539, 133] width 38 height 14
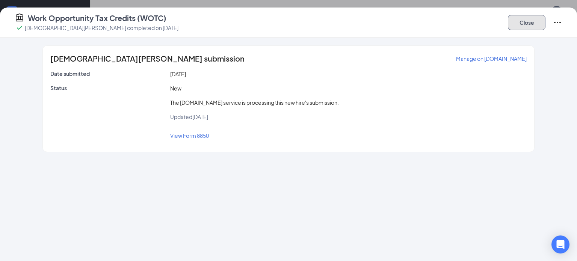
click at [526, 27] on button "Close" at bounding box center [527, 22] width 38 height 15
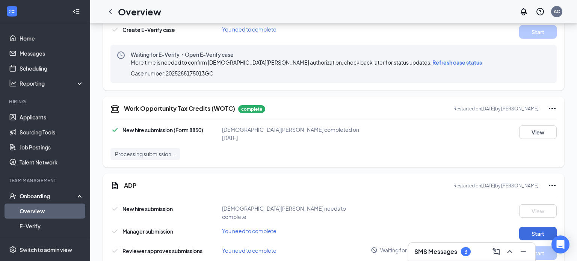
click at [551, 181] on icon "Ellipses" at bounding box center [552, 185] width 9 height 9
click at [369, 205] on div "[DEMOGRAPHIC_DATA][PERSON_NAME] needs to complete" at bounding box center [296, 213] width 149 height 17
click at [551, 181] on icon "Ellipses" at bounding box center [552, 185] width 9 height 9
click at [532, 191] on span "Restart" at bounding box center [538, 189] width 18 height 8
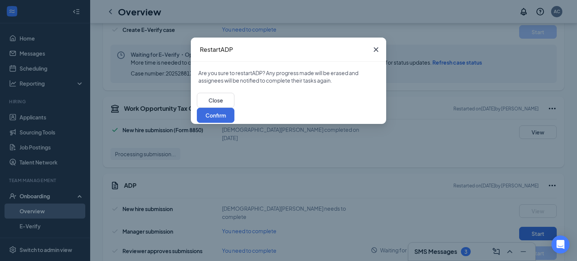
click at [377, 48] on icon "Cross" at bounding box center [376, 49] width 9 height 9
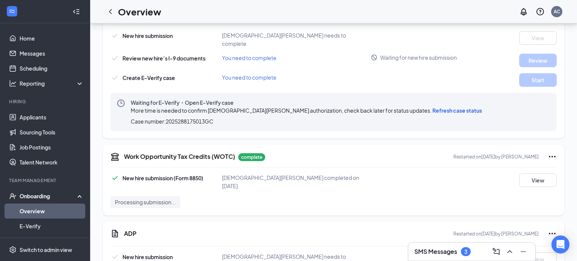
scroll to position [800, 0]
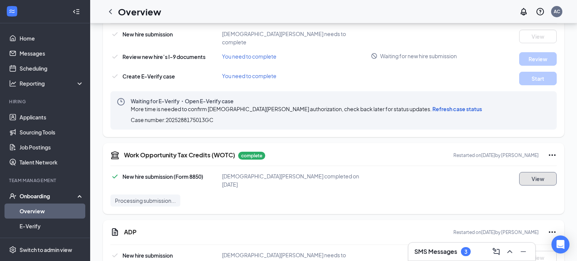
click at [544, 172] on button "View" at bounding box center [539, 179] width 38 height 14
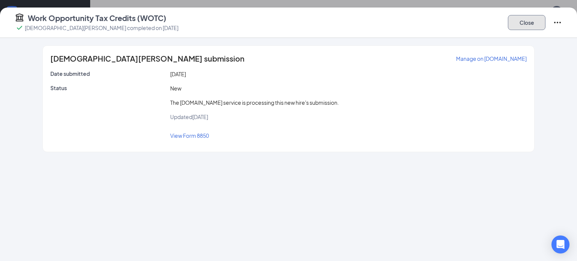
click at [526, 26] on button "Close" at bounding box center [527, 22] width 38 height 15
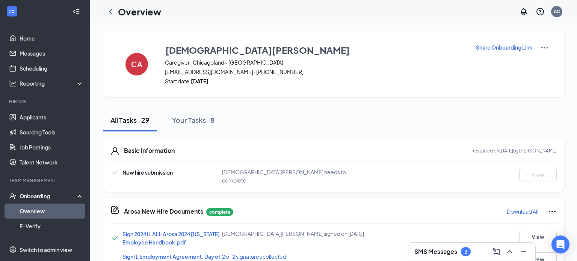
scroll to position [2, 0]
